Goal: Task Accomplishment & Management: Use online tool/utility

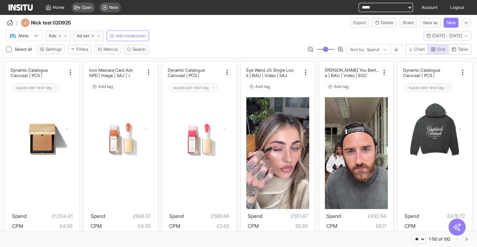
select select "**"
click at [146, 72] on icon at bounding box center [148, 72] width 7 height 7
click at [150, 72] on icon at bounding box center [148, 72] width 7 height 7
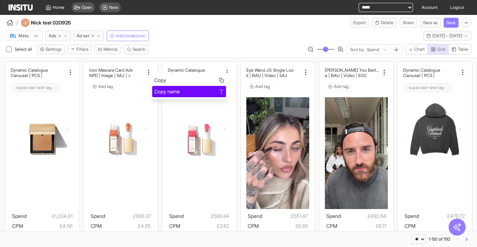
click at [166, 90] on span "Copy name" at bounding box center [167, 91] width 26 height 7
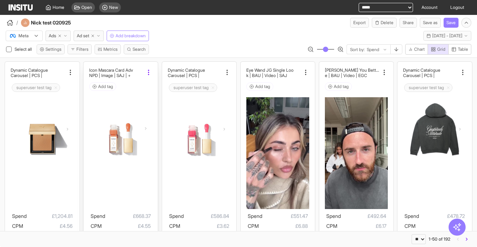
click at [150, 71] on icon at bounding box center [148, 72] width 7 height 7
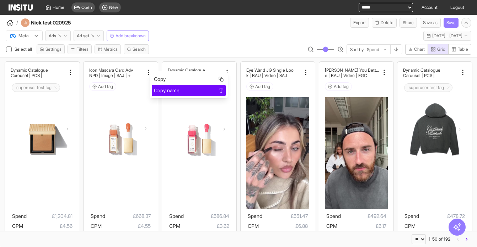
drag, startPoint x: 162, startPoint y: 88, endPoint x: 151, endPoint y: 86, distance: 10.9
click at [161, 88] on span "Copy name" at bounding box center [167, 90] width 26 height 7
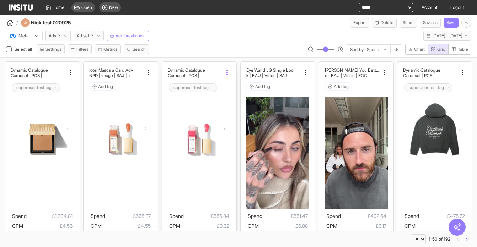
click at [224, 72] on icon at bounding box center [226, 72] width 7 height 7
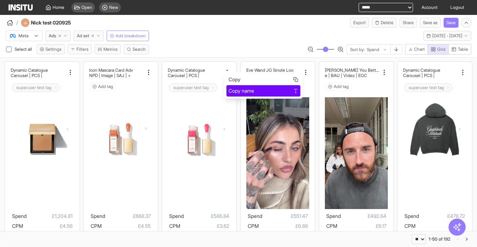
click at [236, 87] on div "Copy name" at bounding box center [263, 90] width 74 height 11
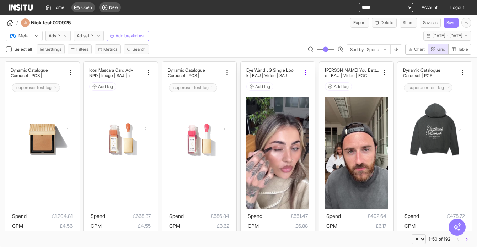
click at [307, 74] on icon at bounding box center [305, 72] width 7 height 7
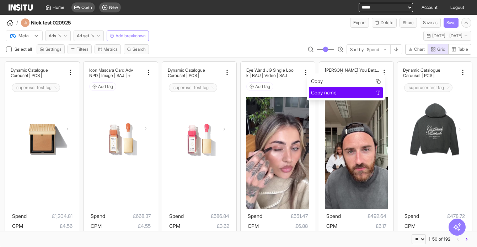
click at [333, 93] on span "Copy name" at bounding box center [324, 92] width 26 height 7
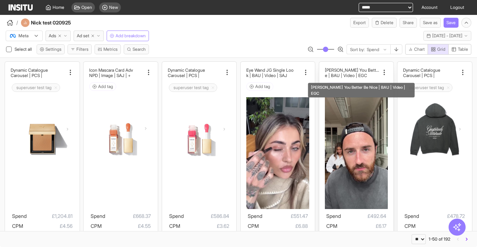
click at [343, 74] on h2 "e | BAU | Video | EGC" at bounding box center [346, 75] width 42 height 5
click at [356, 70] on h2 "[PERSON_NAME] You Better Be Nic" at bounding box center [352, 70] width 54 height 5
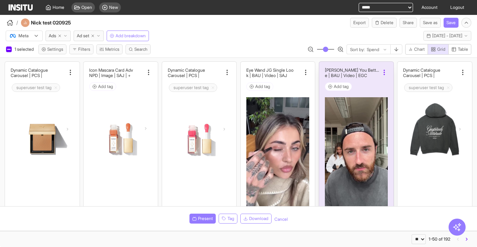
click at [383, 71] on icon at bounding box center [384, 72] width 7 height 7
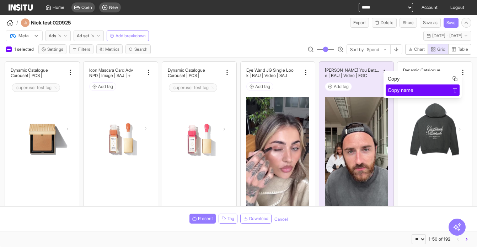
click at [391, 87] on span "Copy name" at bounding box center [401, 90] width 26 height 7
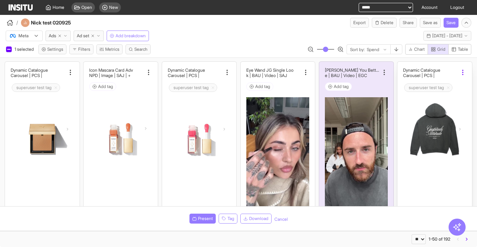
click at [462, 71] on icon at bounding box center [462, 72] width 7 height 7
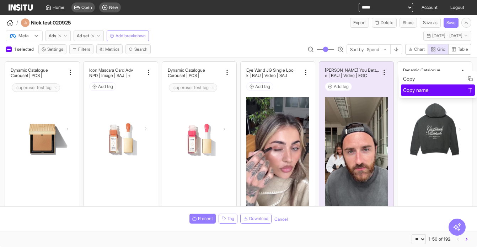
drag, startPoint x: 435, startPoint y: 87, endPoint x: 181, endPoint y: 57, distance: 255.5
click at [434, 87] on div "Copy name" at bounding box center [438, 90] width 70 height 7
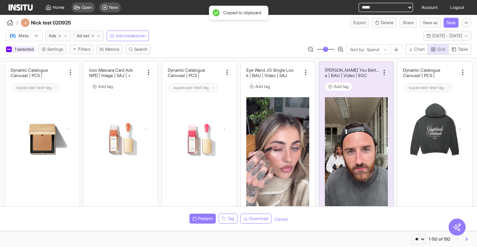
click at [11, 49] on div at bounding box center [9, 50] width 6 height 6
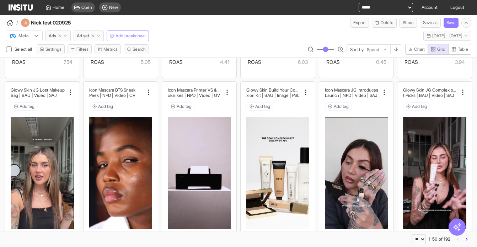
scroll to position [215, 0]
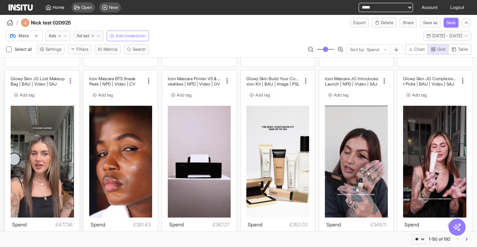
click at [69, 81] on icon at bounding box center [70, 80] width 7 height 7
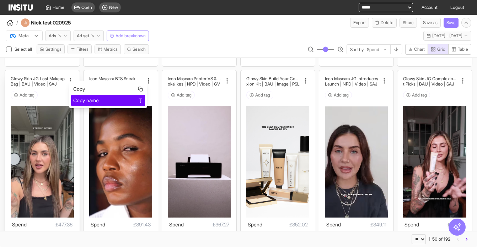
drag, startPoint x: 82, startPoint y: 98, endPoint x: 50, endPoint y: 96, distance: 32.8
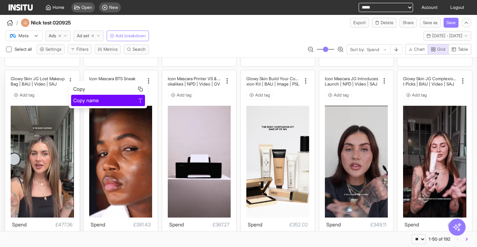
click at [78, 98] on span "Copy name" at bounding box center [86, 100] width 26 height 7
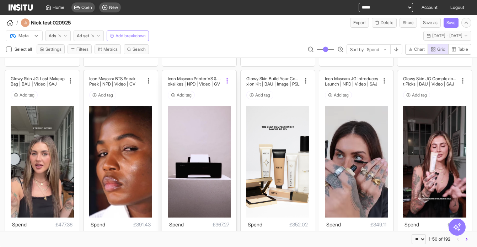
click at [229, 80] on icon at bounding box center [226, 80] width 7 height 7
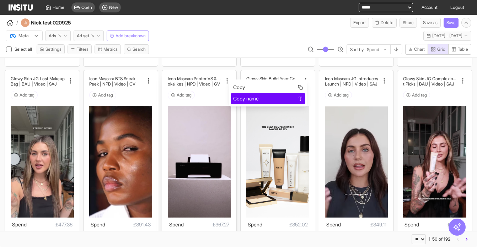
drag, startPoint x: 239, startPoint y: 97, endPoint x: 226, endPoint y: 95, distance: 13.4
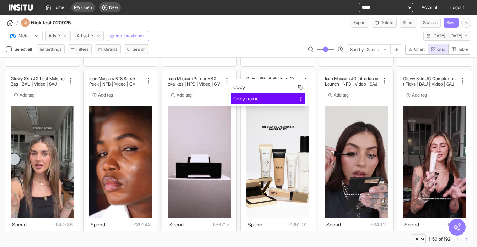
click at [235, 97] on span "Copy name" at bounding box center [246, 98] width 26 height 7
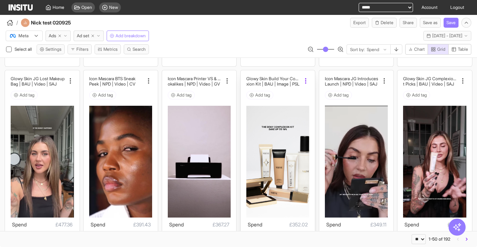
click at [305, 82] on icon at bounding box center [305, 80] width 7 height 7
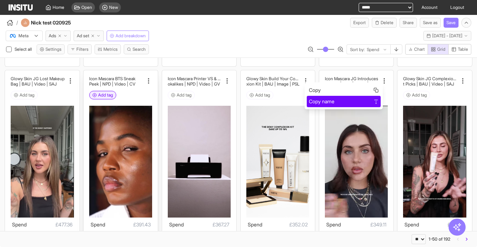
drag, startPoint x: 312, startPoint y: 102, endPoint x: 98, endPoint y: 91, distance: 214.5
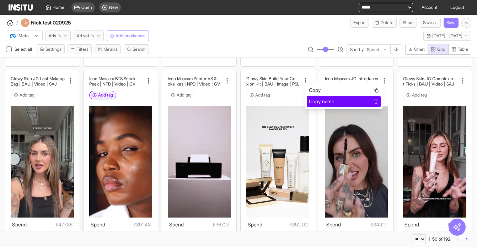
click at [310, 102] on span "Copy name" at bounding box center [322, 101] width 26 height 7
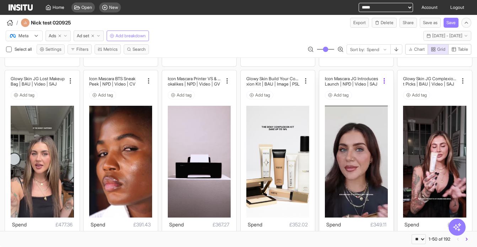
click at [384, 81] on icon at bounding box center [384, 80] width 7 height 7
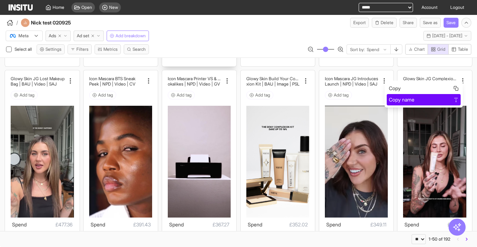
drag, startPoint x: 400, startPoint y: 101, endPoint x: 181, endPoint y: 61, distance: 222.5
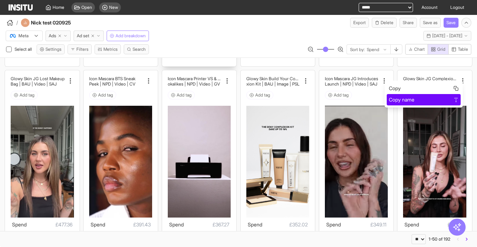
click at [398, 101] on span "Copy name" at bounding box center [402, 99] width 26 height 7
